Goal: Transaction & Acquisition: Book appointment/travel/reservation

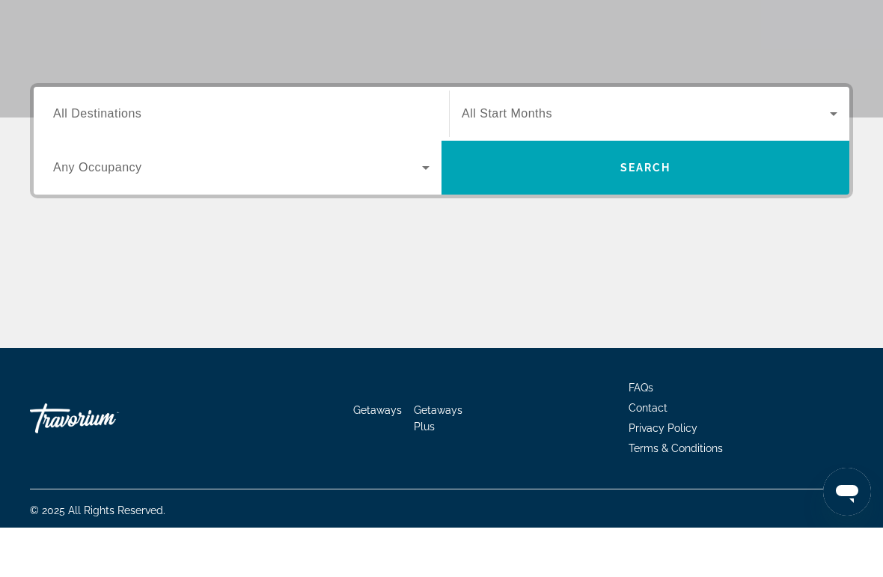
scroll to position [286, 0]
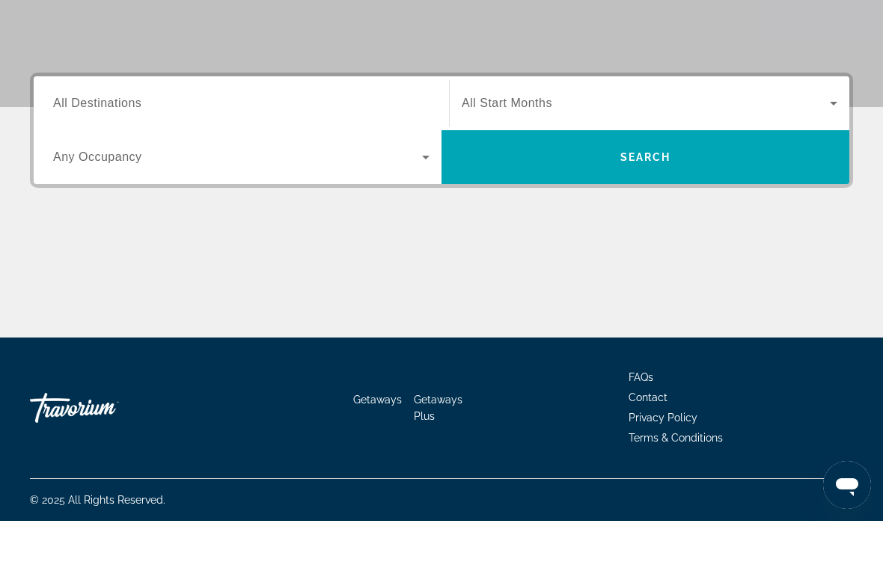
click at [117, 153] on span "All Destinations" at bounding box center [97, 159] width 88 height 13
click at [117, 151] on input "Destination All Destinations" at bounding box center [241, 160] width 376 height 18
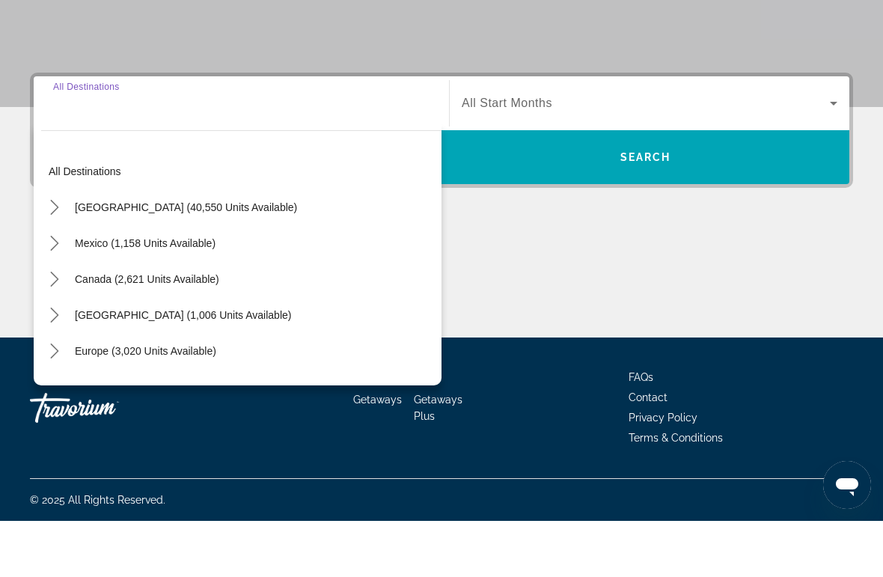
click at [282, 353] on span "Select destination: Caribbean & Atlantic Islands (1,006 units available)" at bounding box center [182, 371] width 231 height 36
type input "**********"
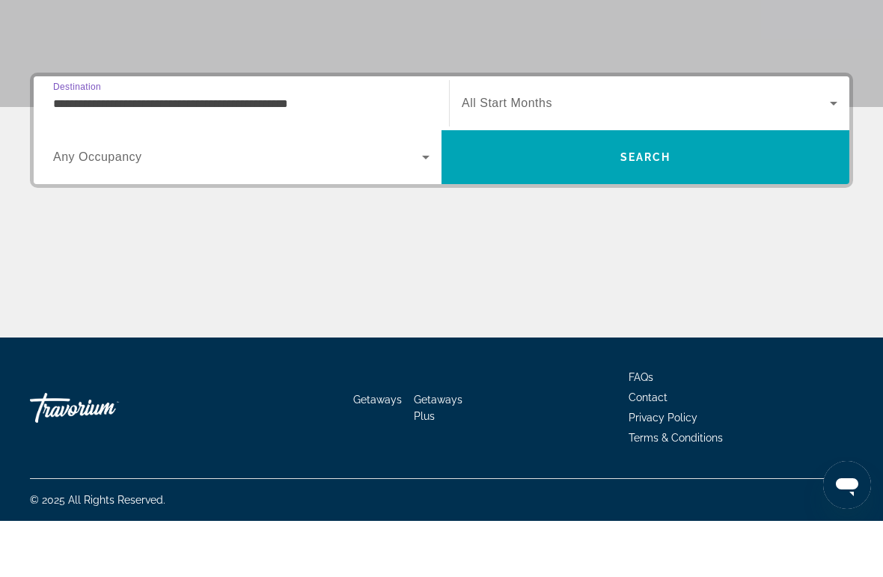
click at [599, 195] on span "Search" at bounding box center [646, 213] width 408 height 36
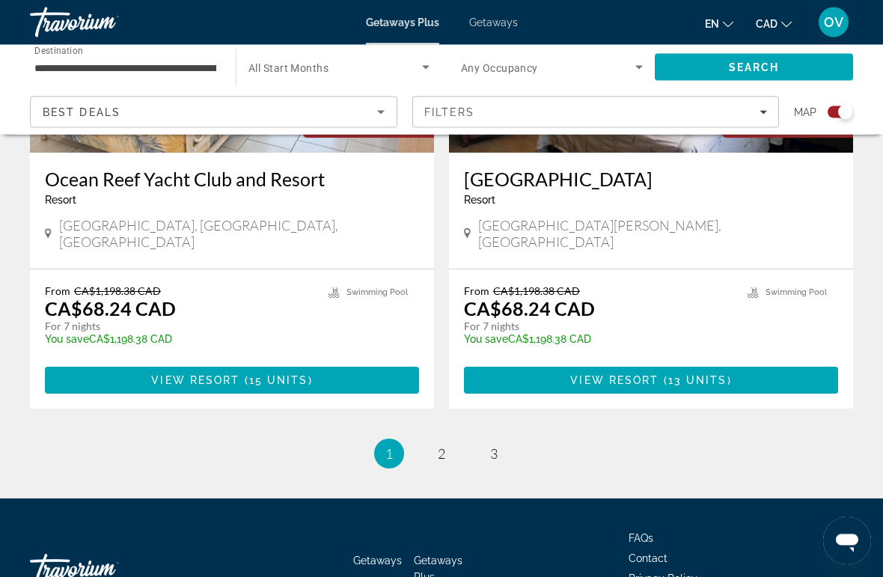
scroll to position [3368, 0]
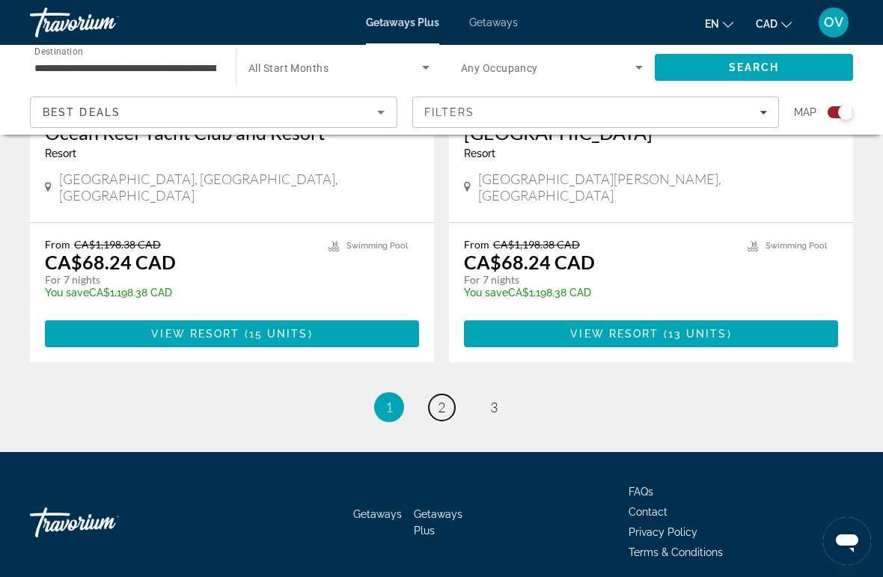
click at [439, 394] on link "page 2" at bounding box center [442, 407] width 26 height 26
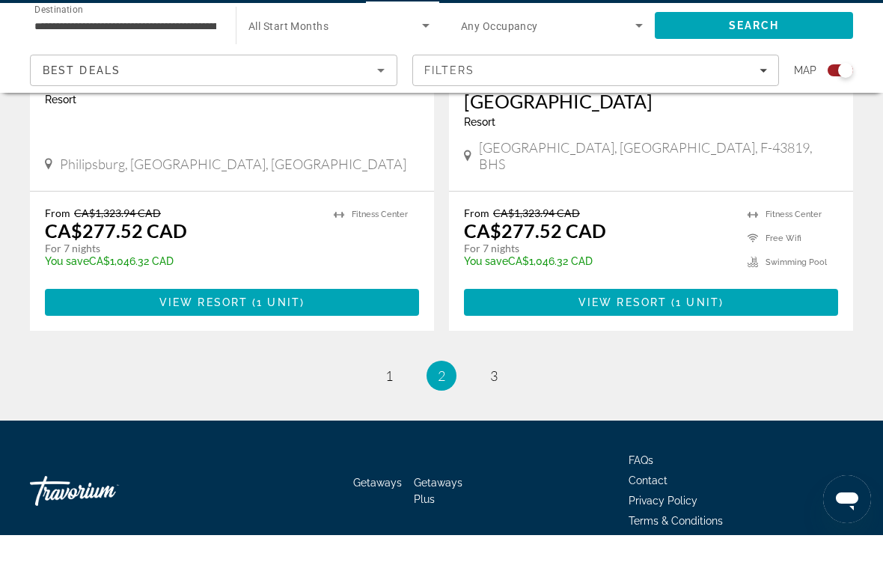
scroll to position [3394, 0]
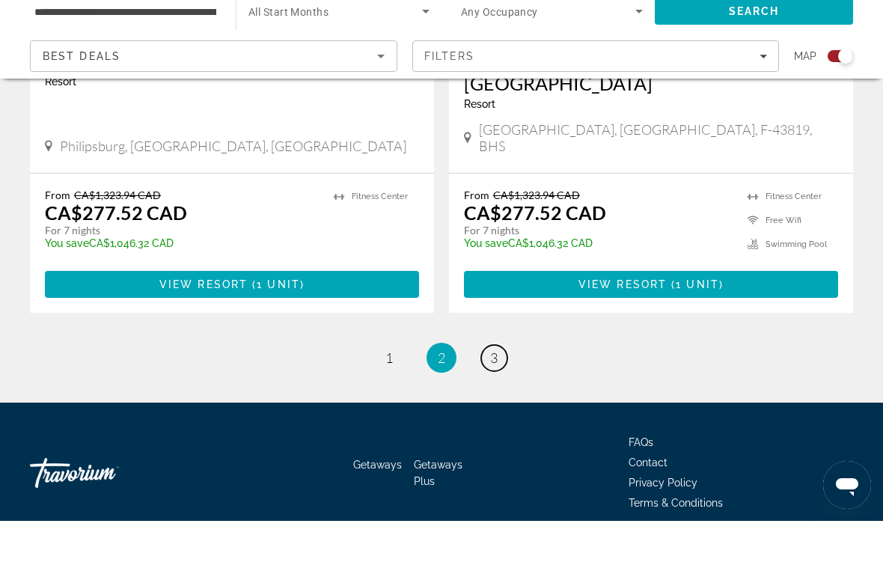
click at [496, 406] on span "3" at bounding box center [493, 414] width 7 height 16
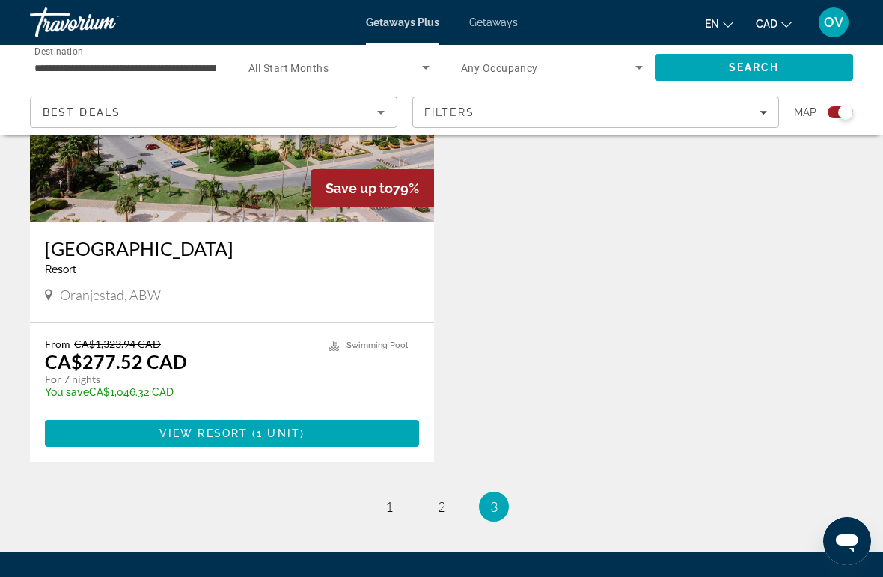
scroll to position [669, 0]
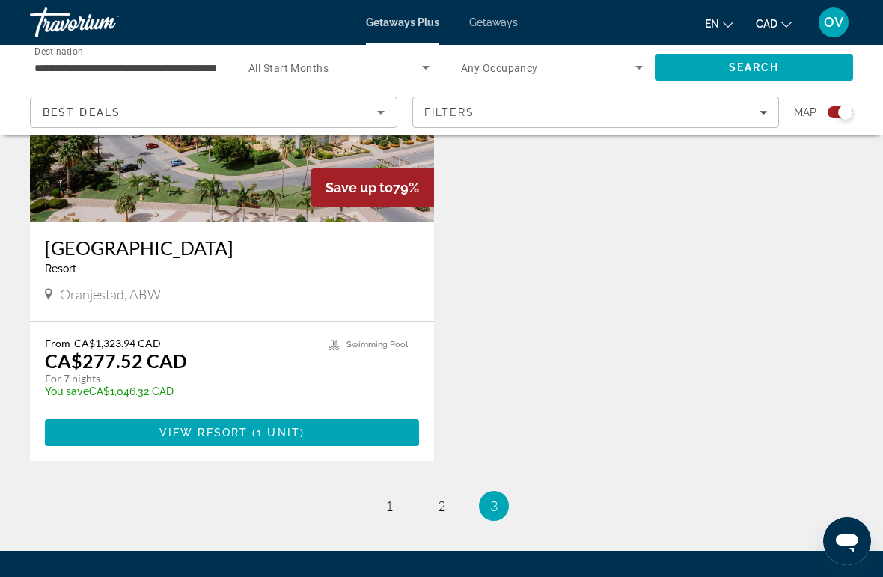
click at [376, 438] on span "Main content" at bounding box center [232, 433] width 374 height 36
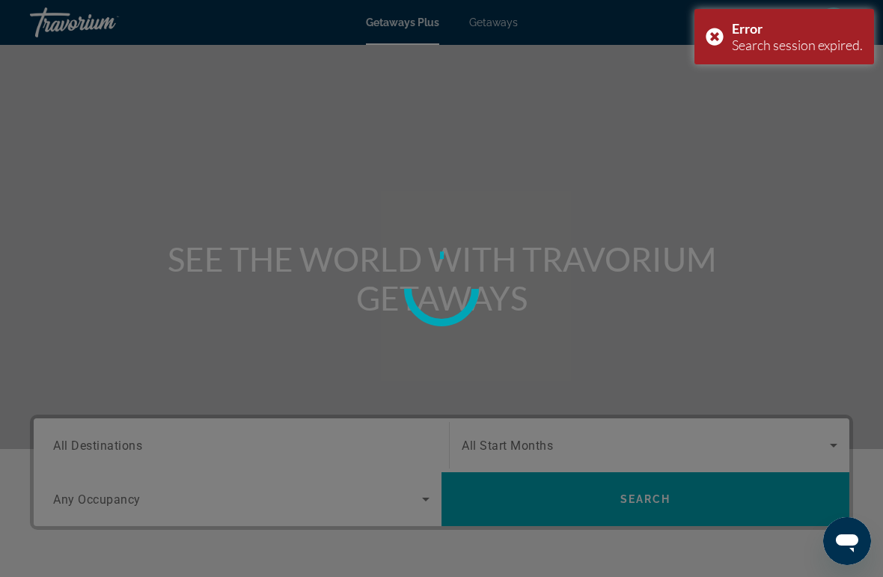
click at [715, 38] on div "Error Search session expired." at bounding box center [784, 36] width 180 height 55
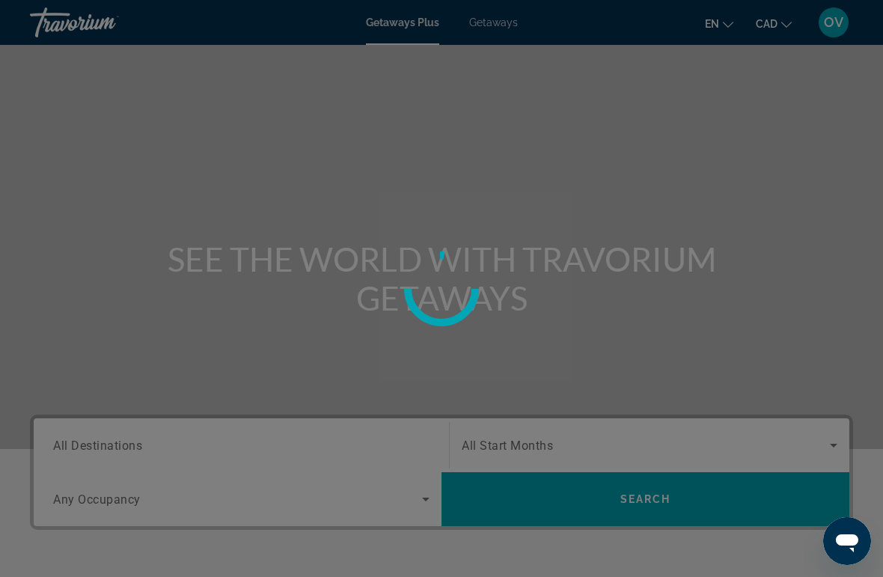
click at [504, 13] on div at bounding box center [441, 288] width 883 height 577
click at [527, 34] on div at bounding box center [441, 288] width 883 height 577
click at [509, 34] on div at bounding box center [441, 288] width 883 height 577
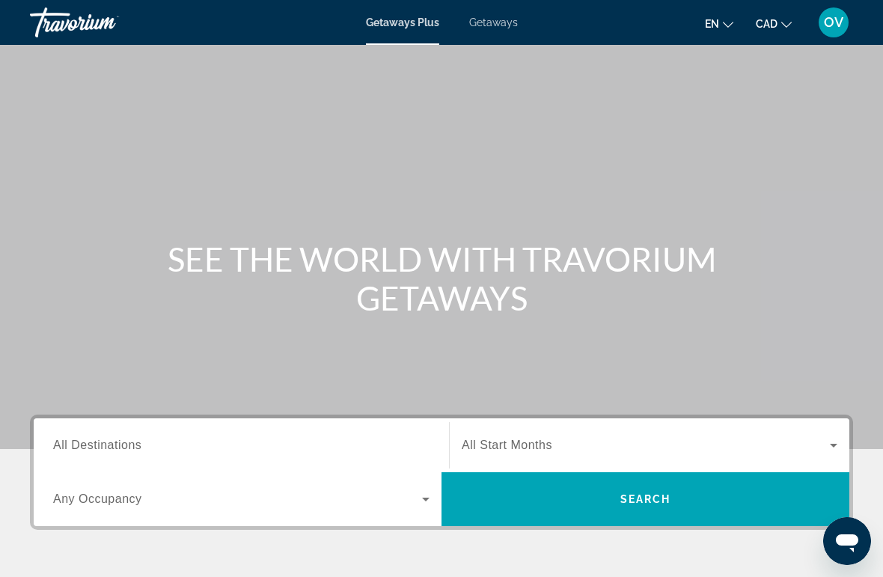
click at [517, 40] on div "Getaways Plus Getaways en English Español Français Italiano Português русский C…" at bounding box center [441, 22] width 883 height 39
click at [507, 25] on span "Getaways" at bounding box center [493, 22] width 49 height 12
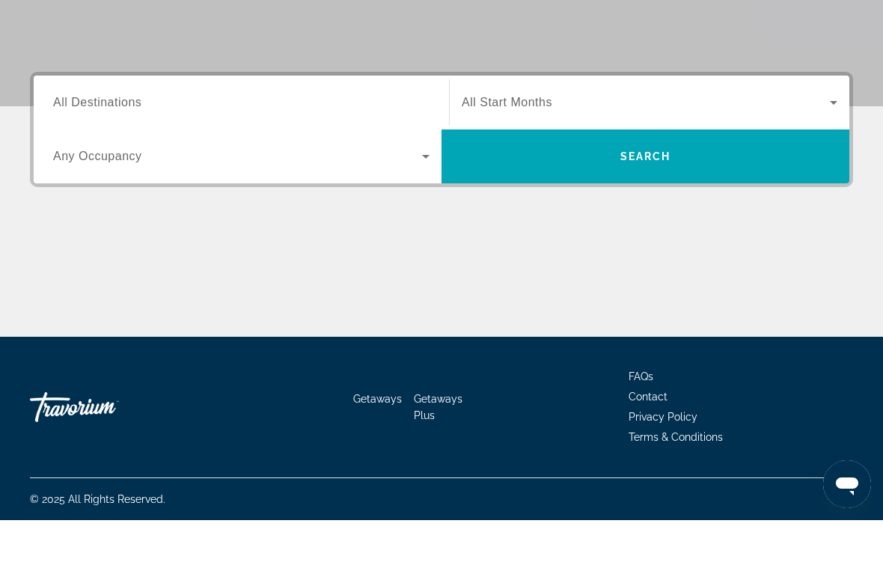
scroll to position [282, 0]
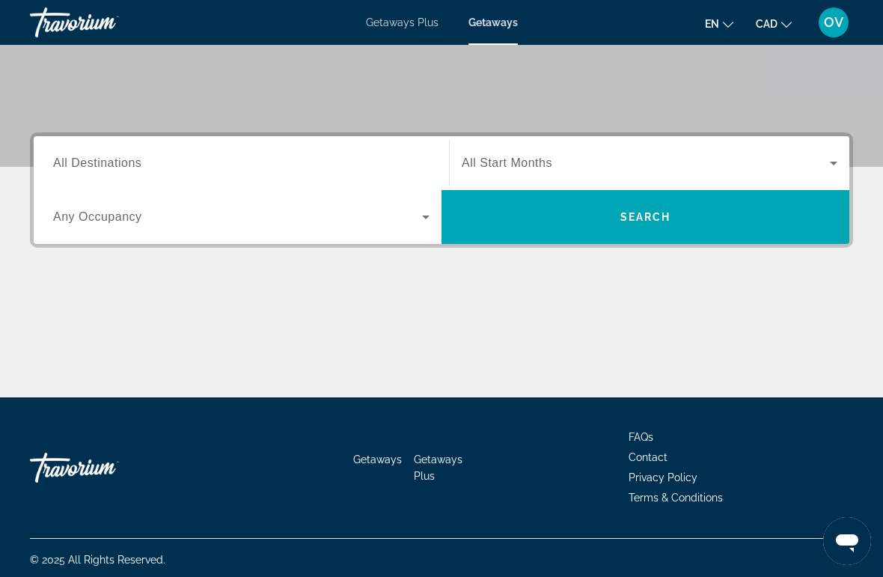
click at [116, 164] on span "All Destinations" at bounding box center [97, 162] width 88 height 13
click at [116, 164] on input "Destination All Destinations" at bounding box center [241, 164] width 376 height 18
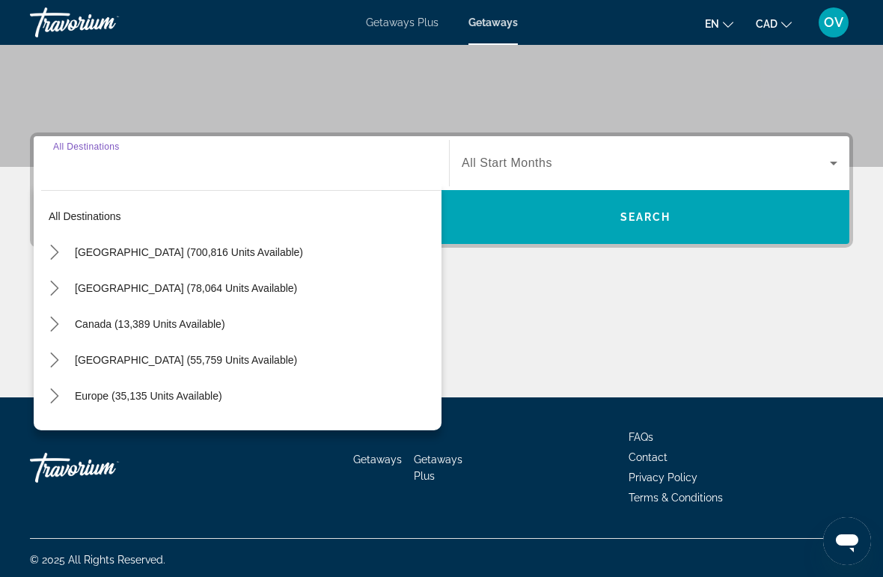
click at [349, 367] on span "Select destination: Caribbean & Atlantic Islands (55,759 units available)" at bounding box center [254, 360] width 374 height 36
type input "**********"
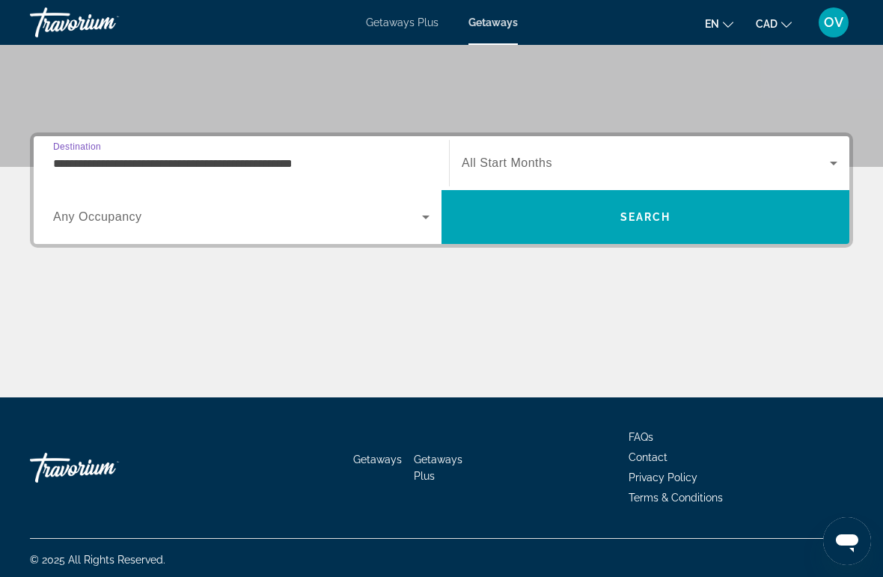
click at [568, 235] on span "Search" at bounding box center [646, 217] width 408 height 54
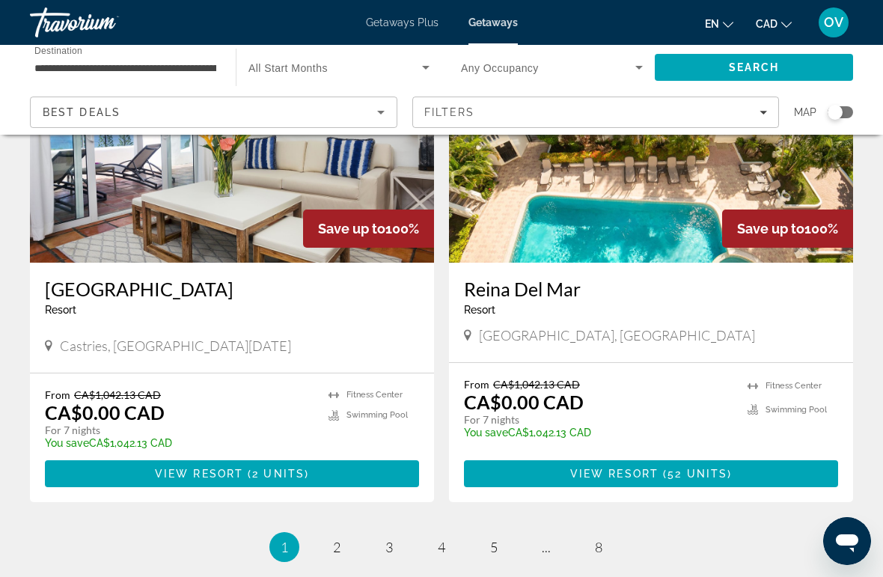
scroll to position [2806, 0]
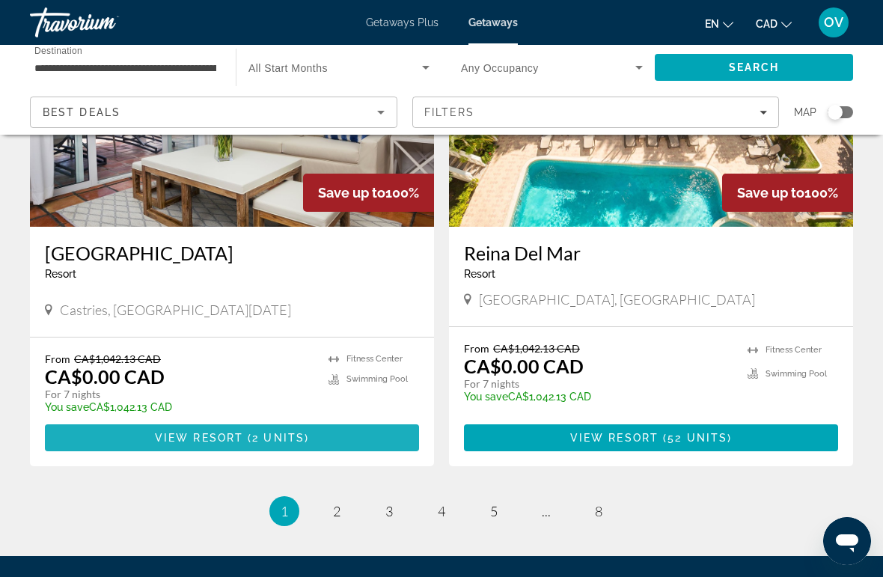
click at [382, 420] on span "Main content" at bounding box center [232, 438] width 374 height 36
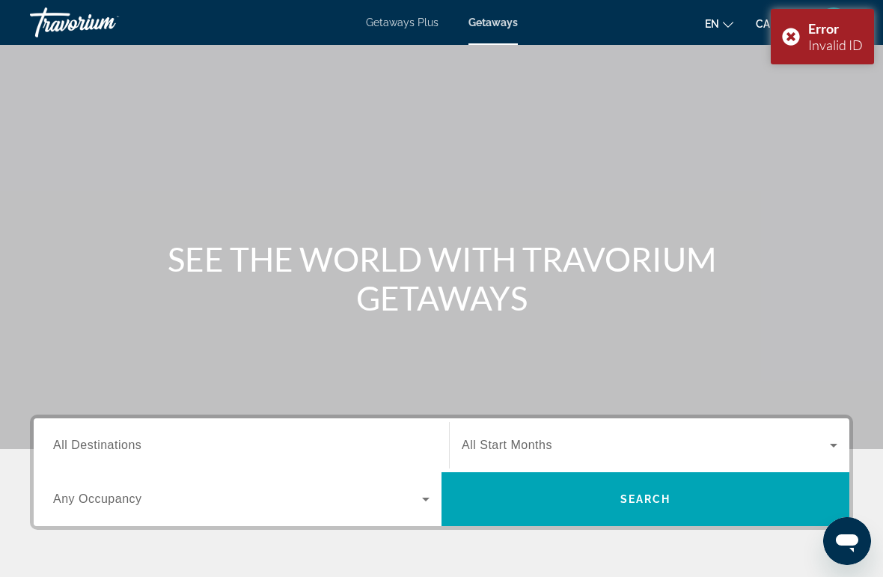
scroll to position [282, 0]
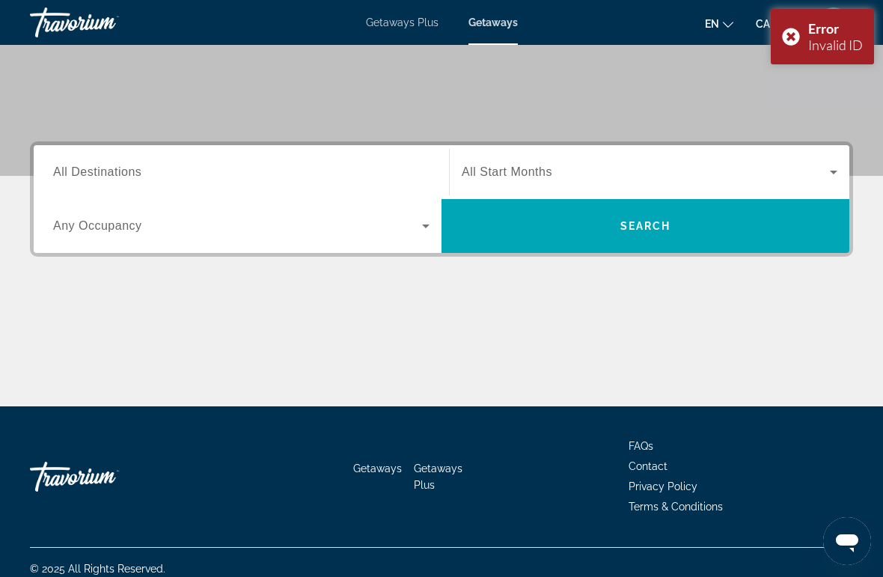
click at [102, 172] on span "All Destinations" at bounding box center [97, 171] width 88 height 13
click at [102, 172] on input "Destination All Destinations" at bounding box center [241, 173] width 376 height 18
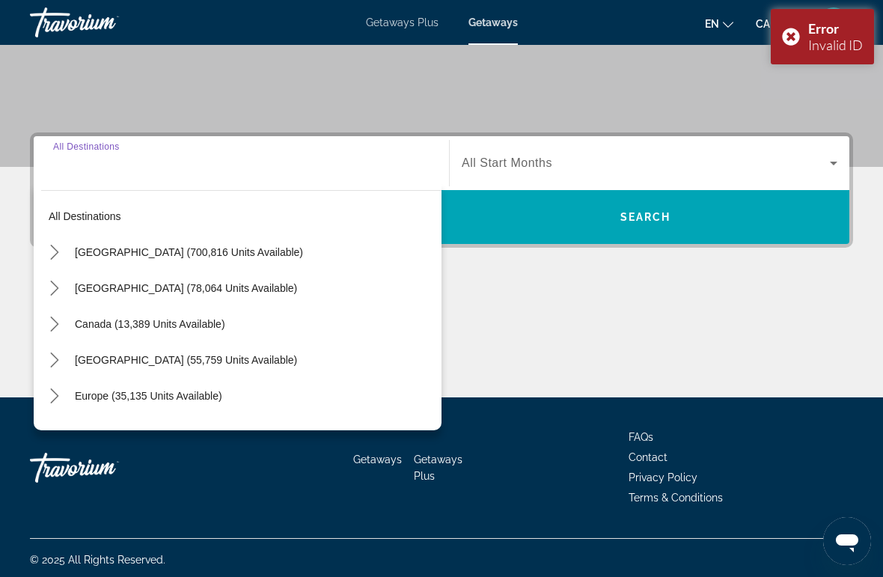
click at [331, 369] on span "Select destination: Caribbean & Atlantic Islands (55,759 units available)" at bounding box center [254, 360] width 374 height 36
type input "**********"
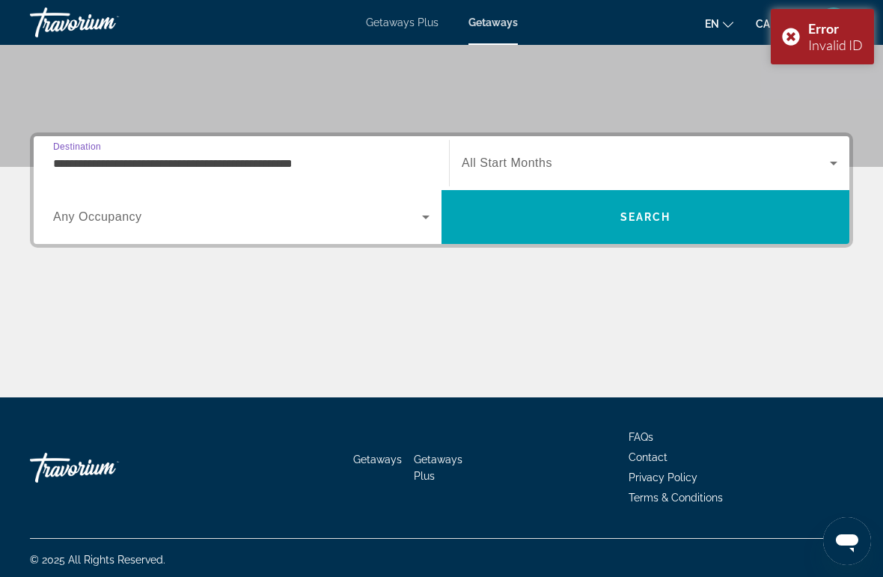
click at [629, 219] on span "Search" at bounding box center [645, 217] width 51 height 12
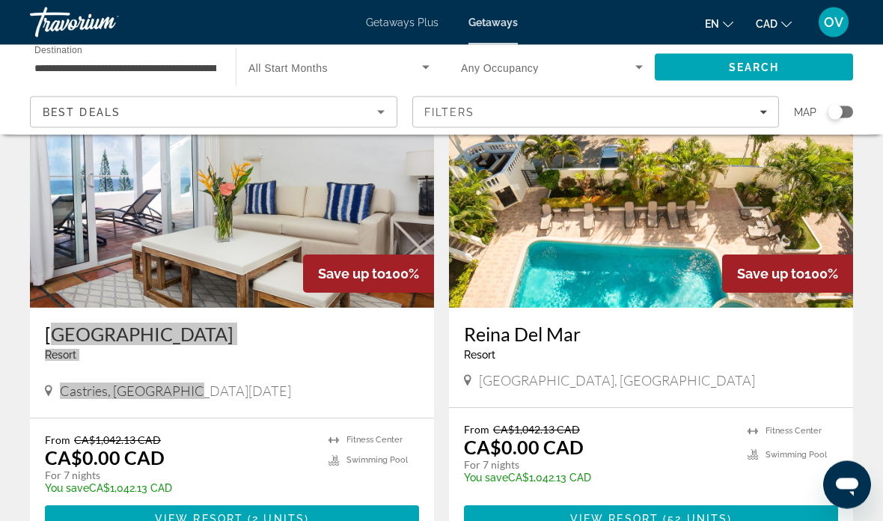
scroll to position [2724, 0]
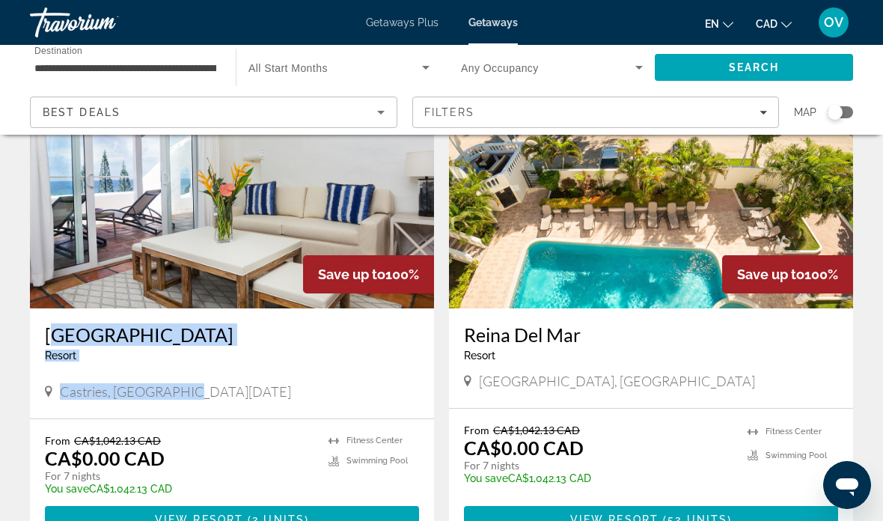
click at [337, 501] on span "Main content" at bounding box center [232, 519] width 374 height 36
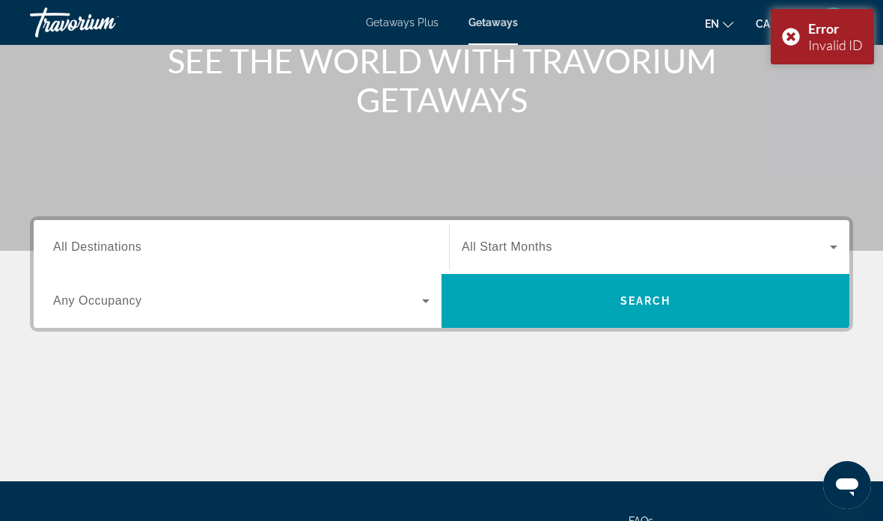
scroll to position [203, 0]
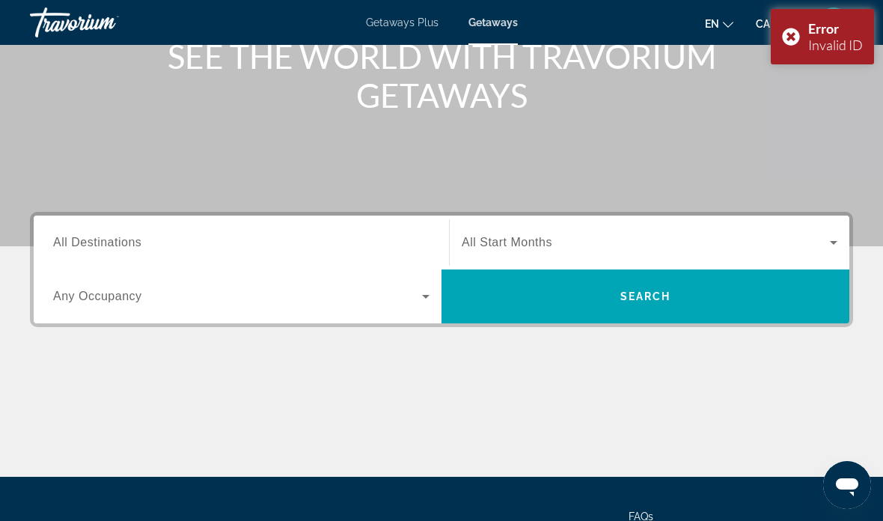
click at [104, 246] on span "All Destinations" at bounding box center [97, 242] width 88 height 13
click at [104, 246] on input "Destination All Destinations" at bounding box center [241, 243] width 376 height 18
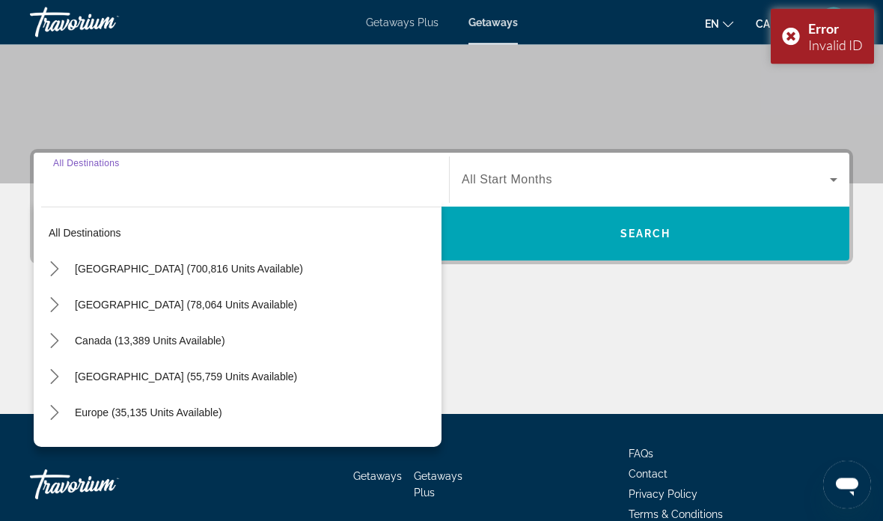
scroll to position [282, 0]
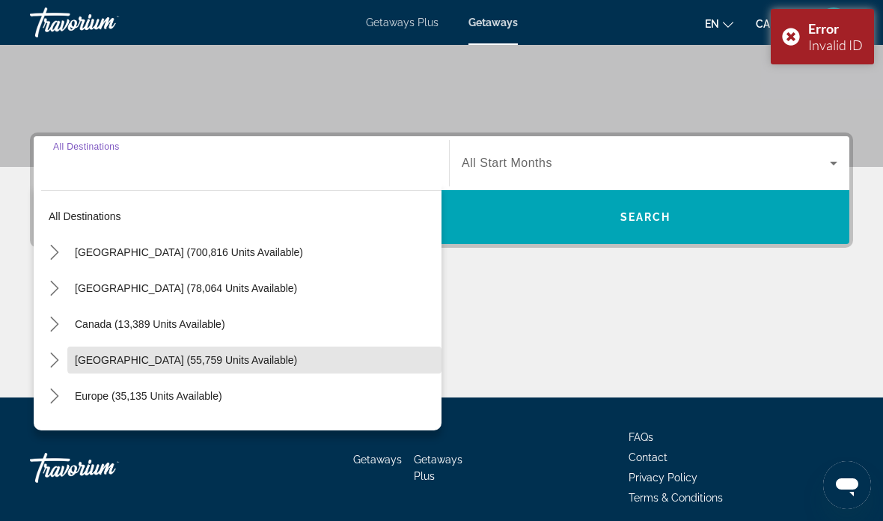
click at [320, 352] on span "Select destination: Caribbean & Atlantic Islands (55,759 units available)" at bounding box center [254, 360] width 374 height 36
type input "**********"
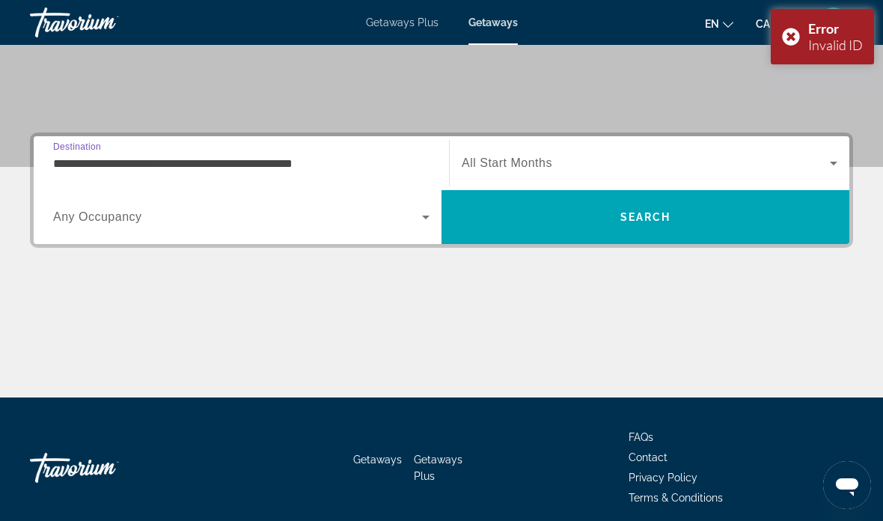
click at [599, 232] on span "Search" at bounding box center [646, 217] width 408 height 36
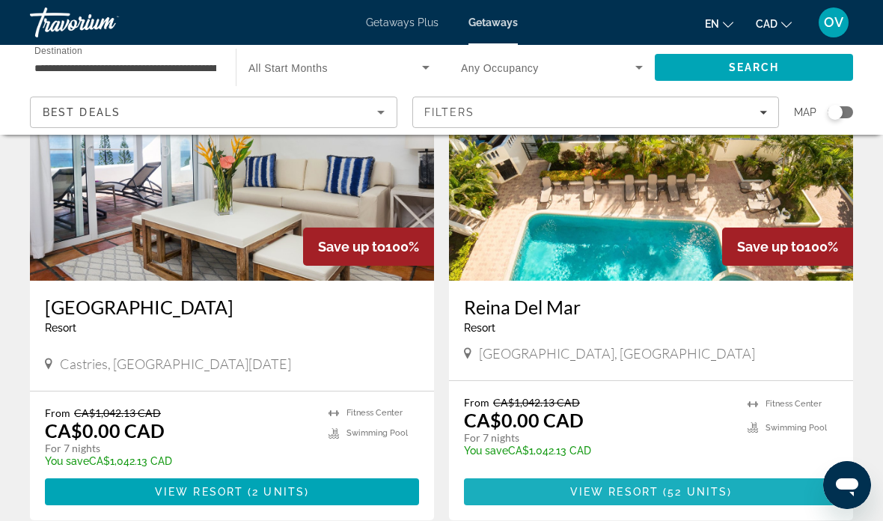
scroll to position [2776, 0]
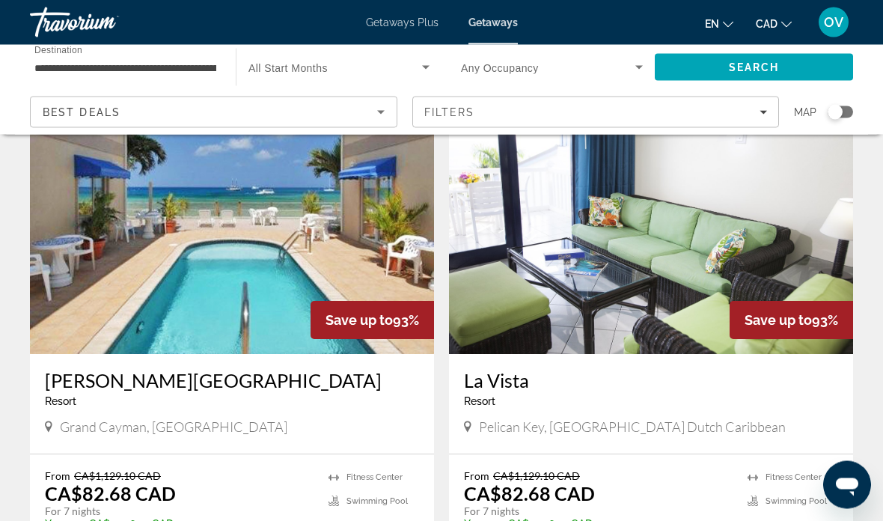
scroll to position [1657, 0]
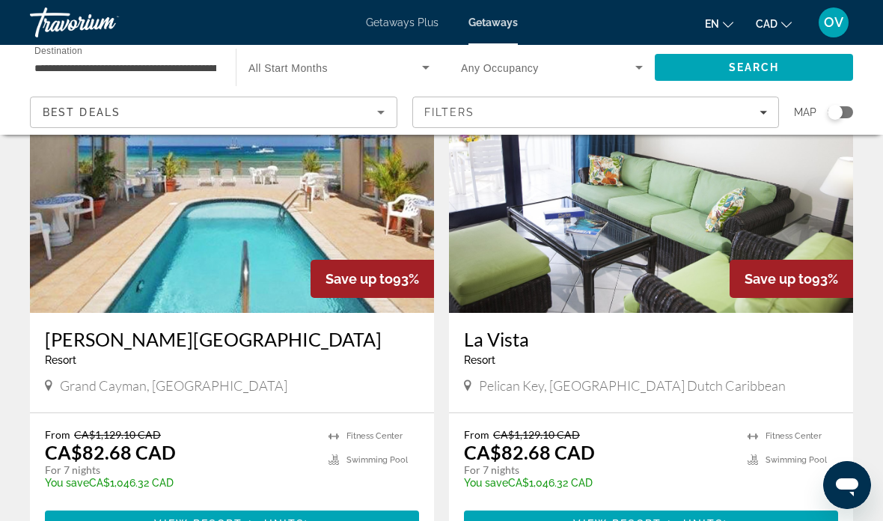
click at [149, 506] on span "Main content" at bounding box center [232, 524] width 374 height 36
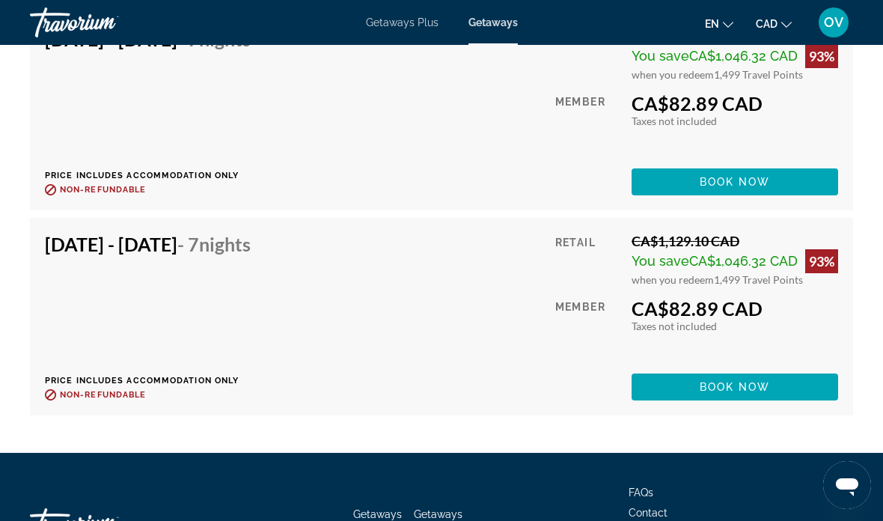
scroll to position [3173, 0]
